Goal: Task Accomplishment & Management: Manage account settings

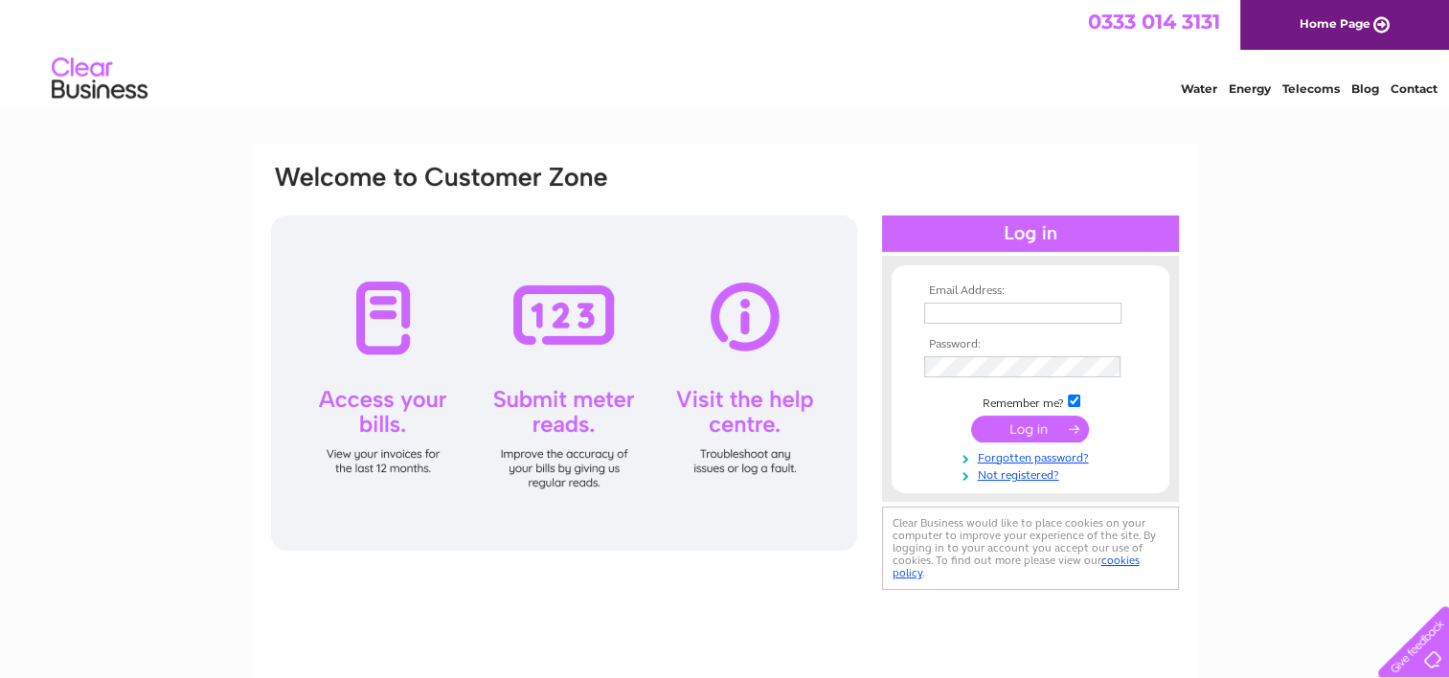
type input "andersons_of_langholm@btconnect.com"
click at [1019, 430] on input "submit" at bounding box center [1030, 429] width 118 height 27
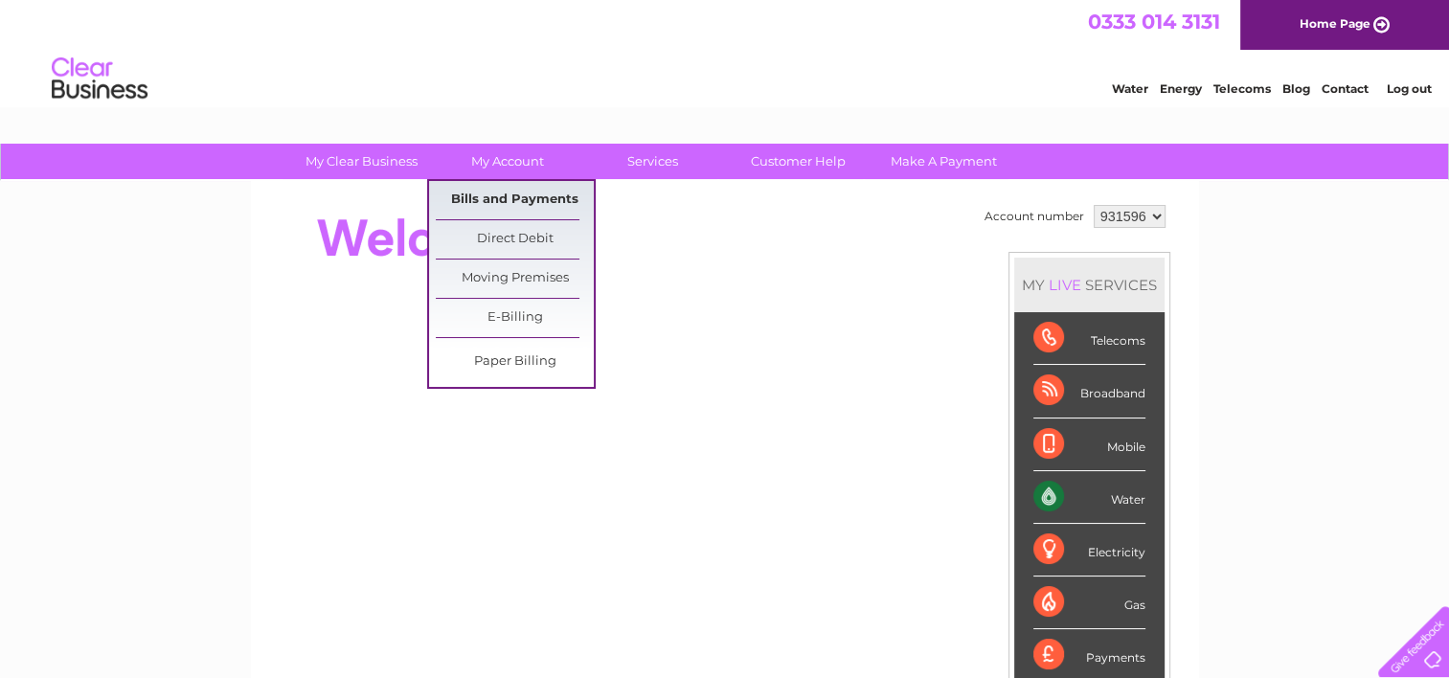
click at [511, 199] on link "Bills and Payments" at bounding box center [515, 200] width 158 height 38
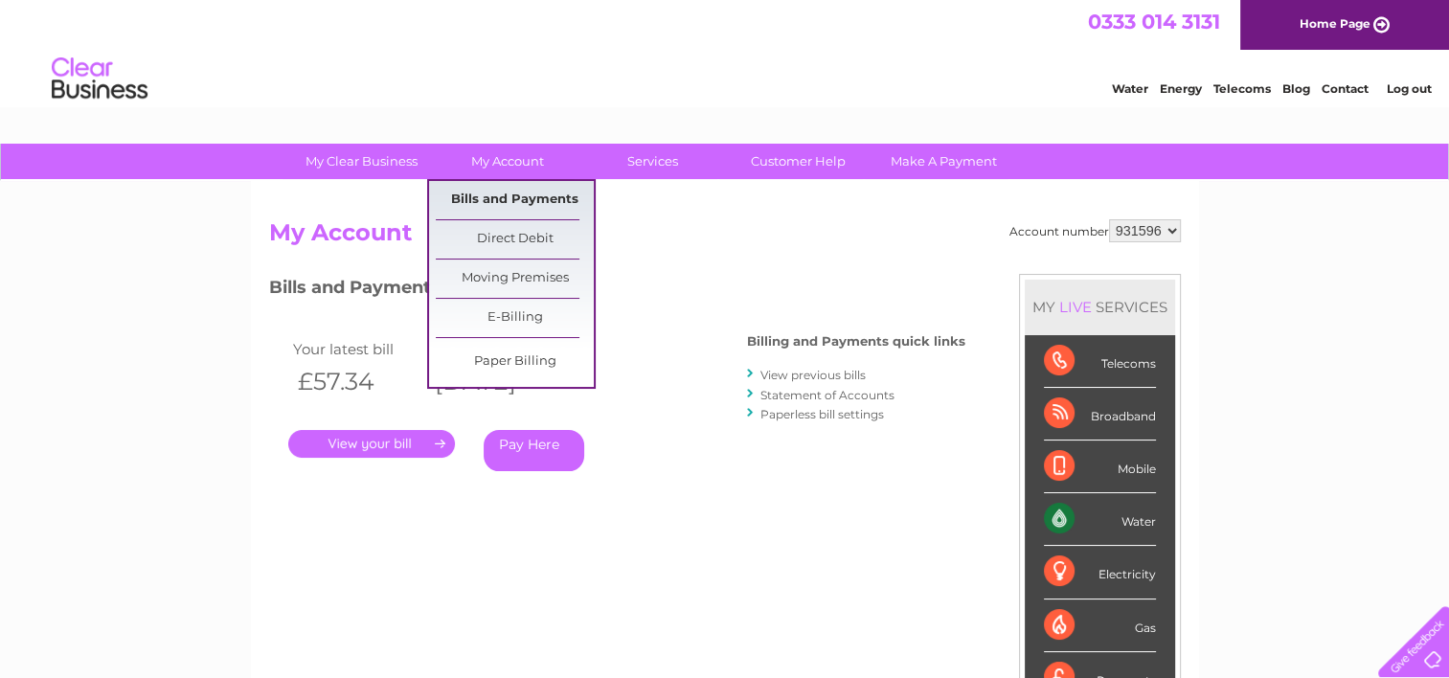
click at [490, 193] on link "Bills and Payments" at bounding box center [515, 200] width 158 height 38
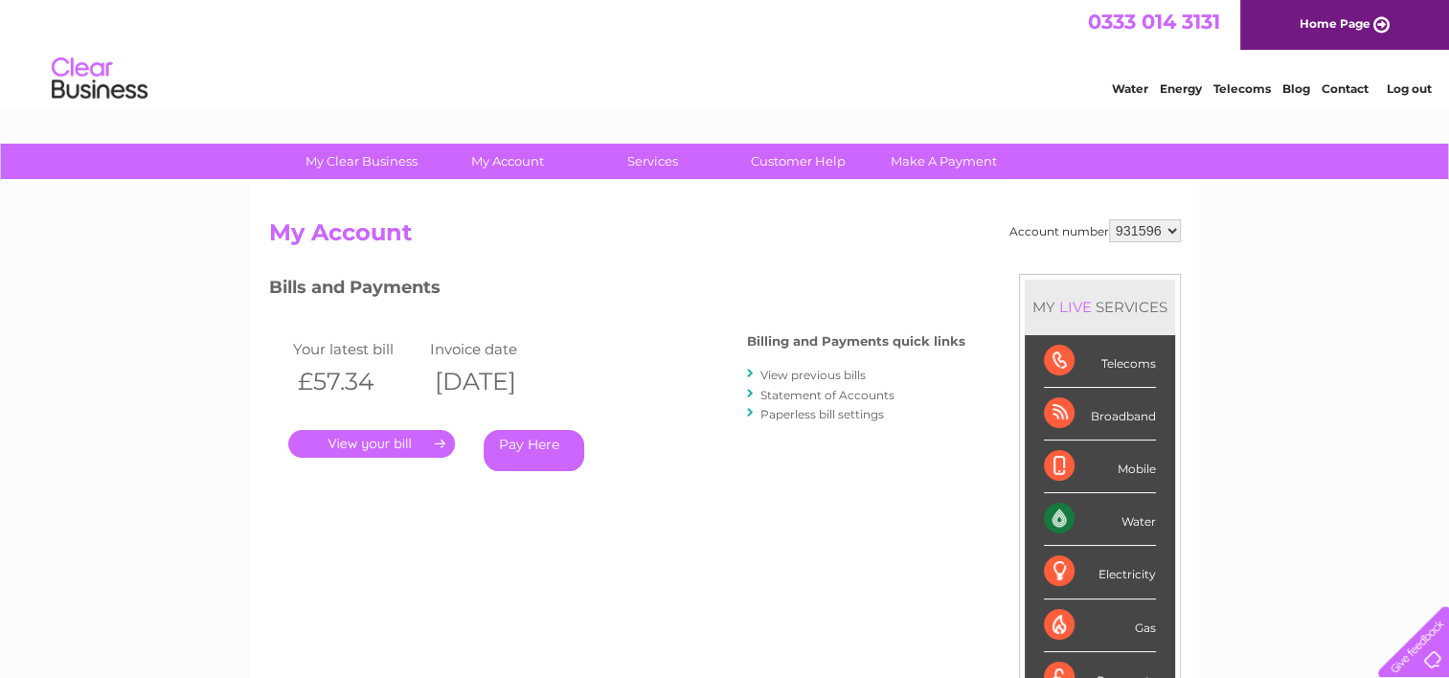
click at [835, 371] on link "View previous bills" at bounding box center [813, 375] width 105 height 14
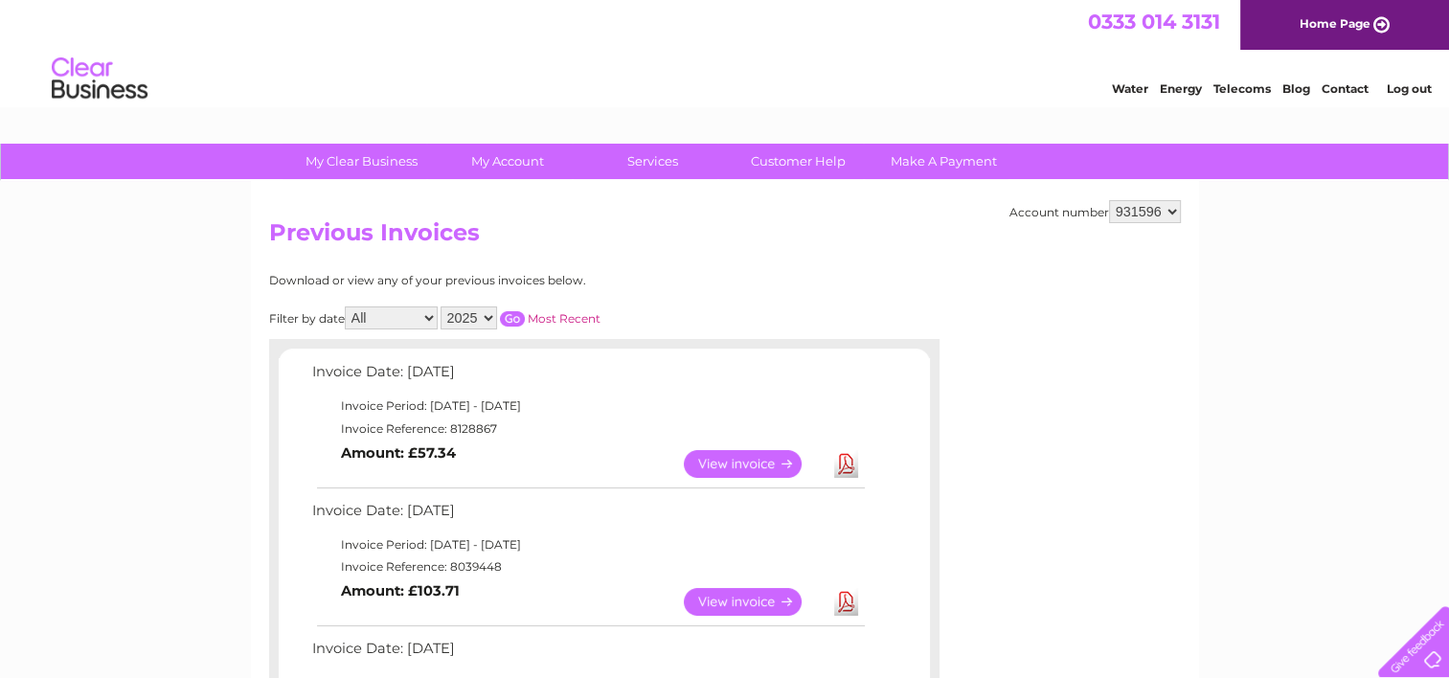
click at [760, 460] on link "View" at bounding box center [754, 464] width 141 height 28
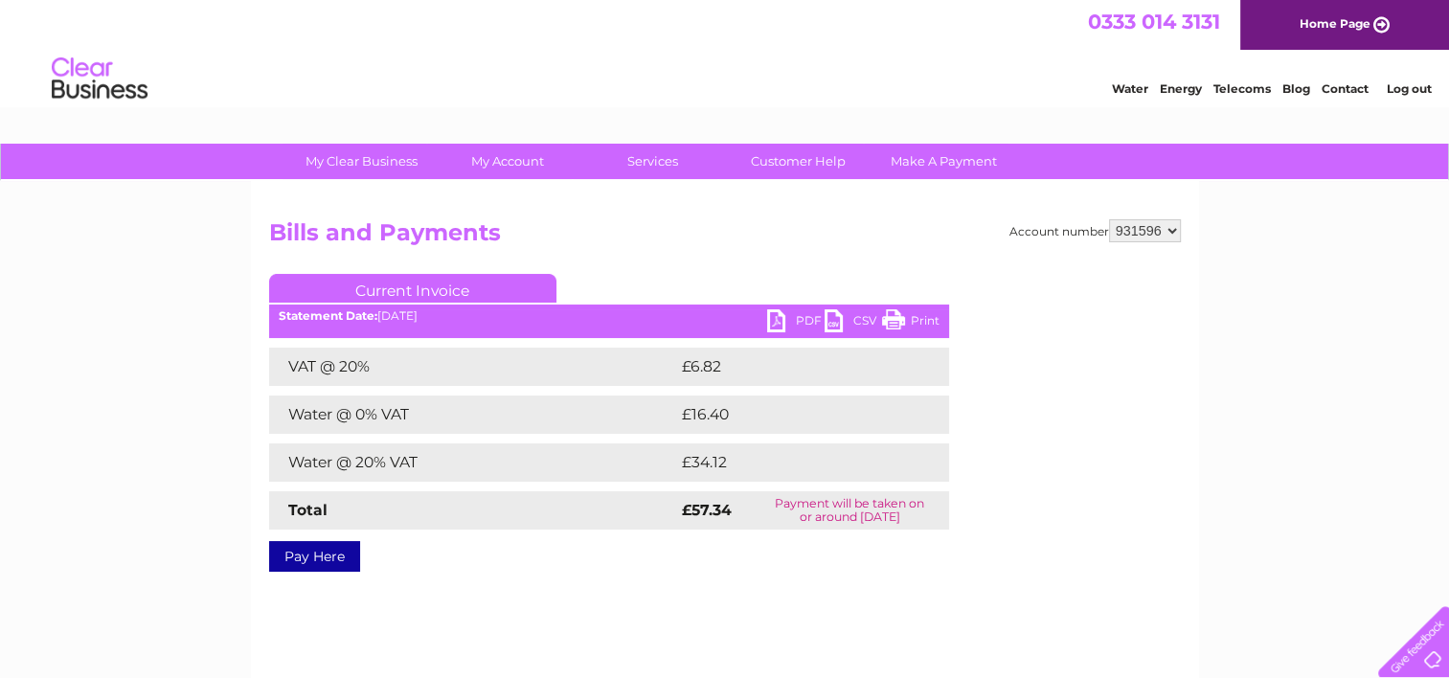
click at [908, 317] on link "Print" at bounding box center [910, 323] width 57 height 28
